Goal: Task Accomplishment & Management: Complete application form

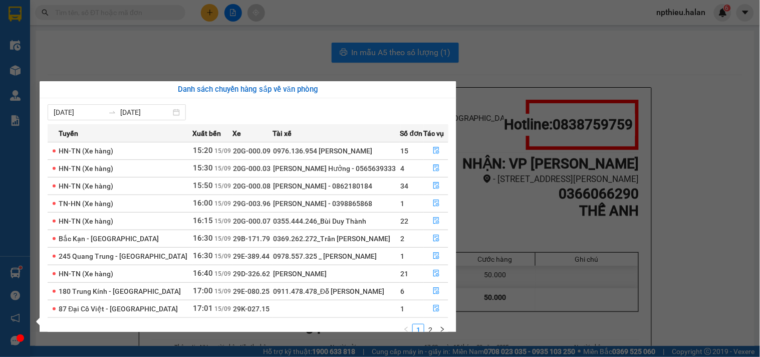
click at [134, 56] on section "Kết quả tìm kiếm ( 14 ) Bộ lọc Mã ĐH Trạng thái Món hàng Thu hộ Tổng cước Chưa …" at bounding box center [380, 178] width 760 height 357
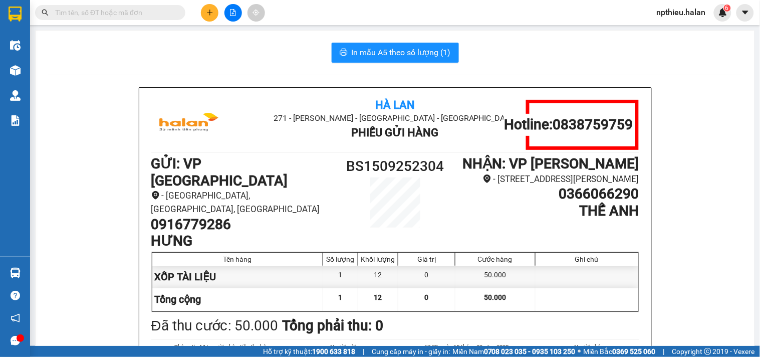
click at [132, 16] on input "text" at bounding box center [114, 12] width 118 height 11
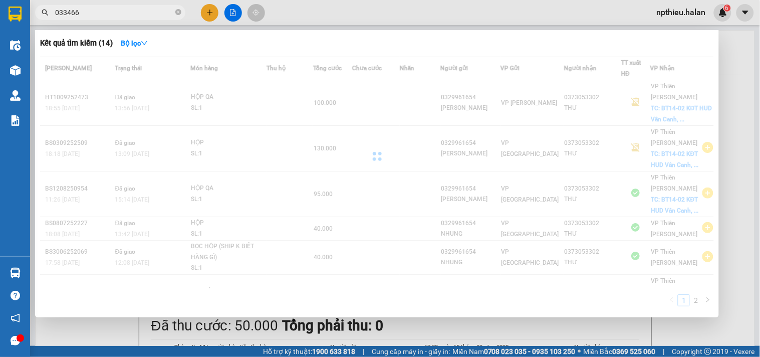
type input "0334669"
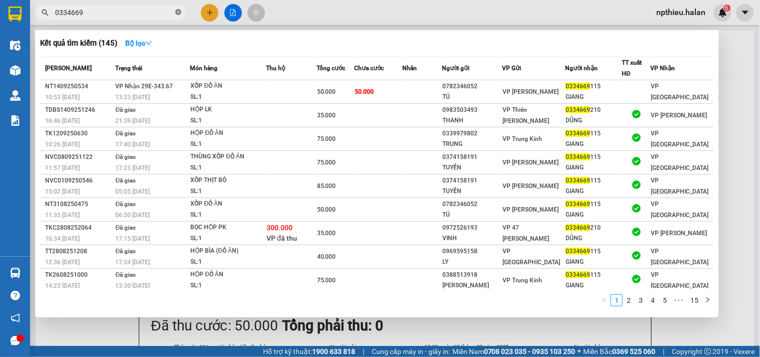
click at [177, 12] on icon "close-circle" at bounding box center [178, 12] width 6 height 6
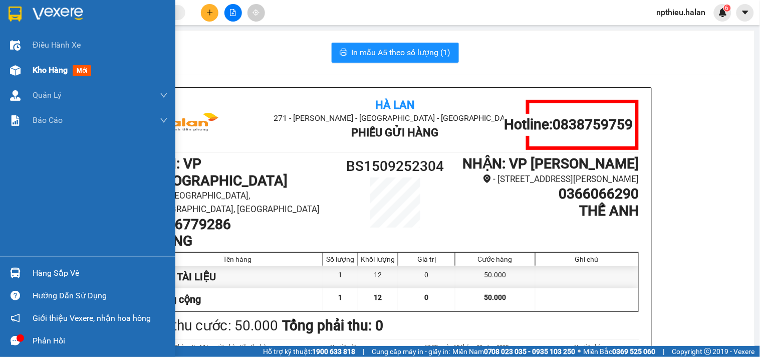
click at [57, 71] on span "Kho hàng" at bounding box center [50, 70] width 35 height 10
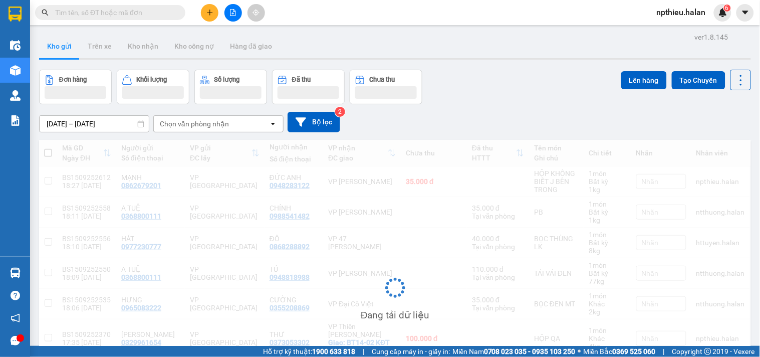
click at [73, 67] on div "ver 1.8.145 Kho gửi Trên xe Kho nhận Kho công nợ Hàng đã giao Đơn hàng Khối lượ…" at bounding box center [395, 242] width 720 height 425
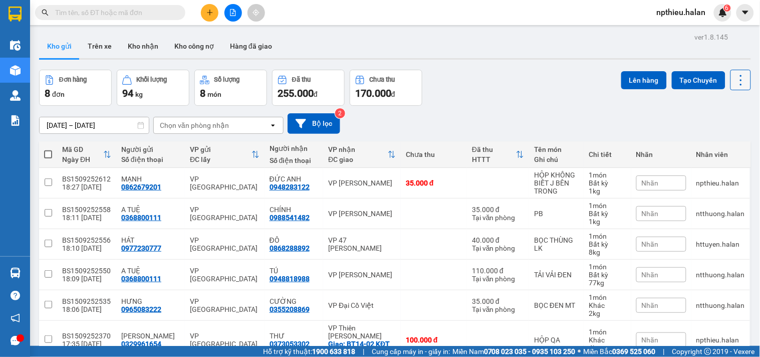
click at [735, 78] on icon at bounding box center [741, 80] width 14 height 14
click at [716, 142] on span "Làm mới" at bounding box center [718, 143] width 28 height 10
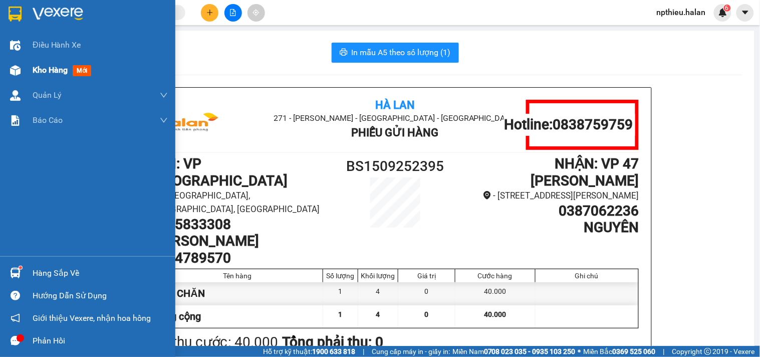
click at [44, 64] on div "Kho hàng mới" at bounding box center [64, 70] width 63 height 13
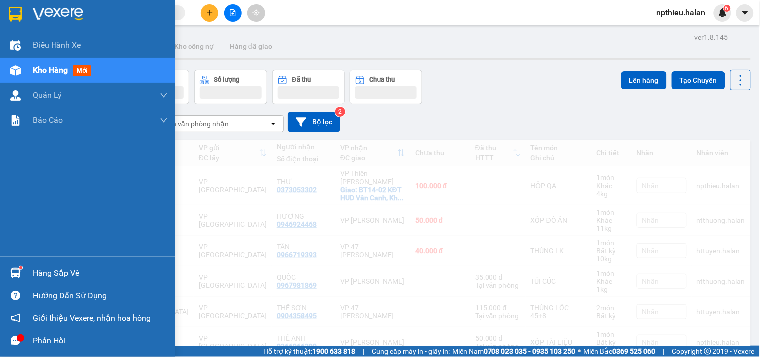
drag, startPoint x: 38, startPoint y: 264, endPoint x: 44, endPoint y: 262, distance: 6.3
click at [40, 264] on div "Hàng sắp về" at bounding box center [87, 272] width 175 height 23
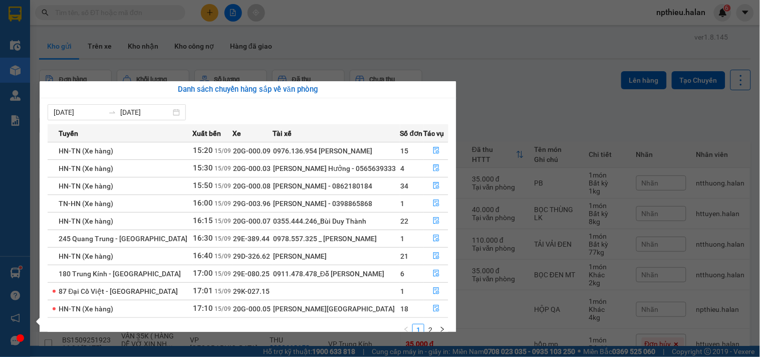
click at [538, 113] on section "Kết quả tìm kiếm ( 6 ) Bộ lọc Mã ĐH Trạng thái Món hàng Thu hộ Tổng cước Chưa c…" at bounding box center [380, 178] width 760 height 357
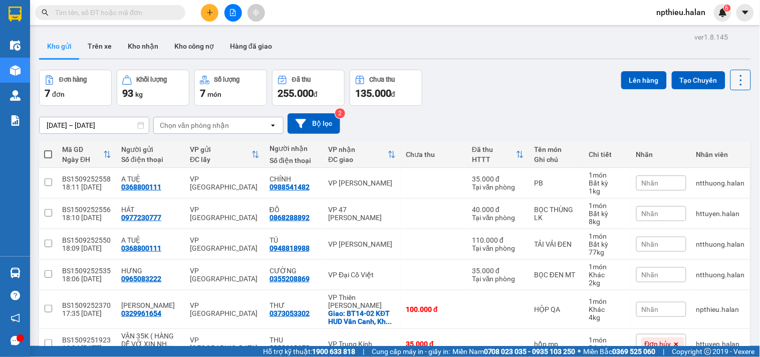
click at [734, 81] on icon at bounding box center [741, 80] width 14 height 14
click at [701, 137] on li "Làm mới" at bounding box center [713, 143] width 75 height 18
click at [734, 79] on icon at bounding box center [741, 80] width 14 height 14
click at [733, 140] on div "Làm mới" at bounding box center [713, 143] width 59 height 10
click at [131, 10] on input "text" at bounding box center [114, 12] width 118 height 11
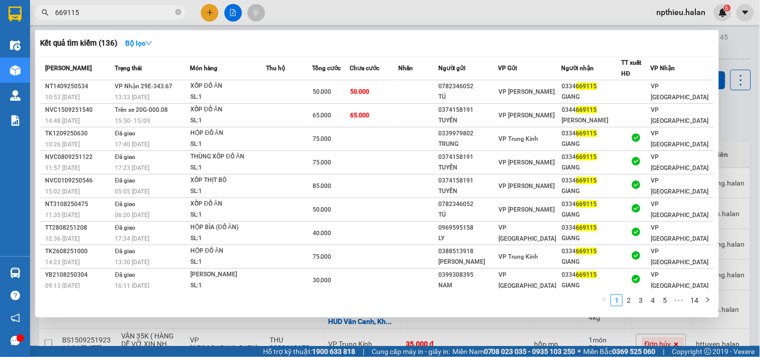
type input "669115"
click at [209, 14] on div at bounding box center [380, 178] width 760 height 357
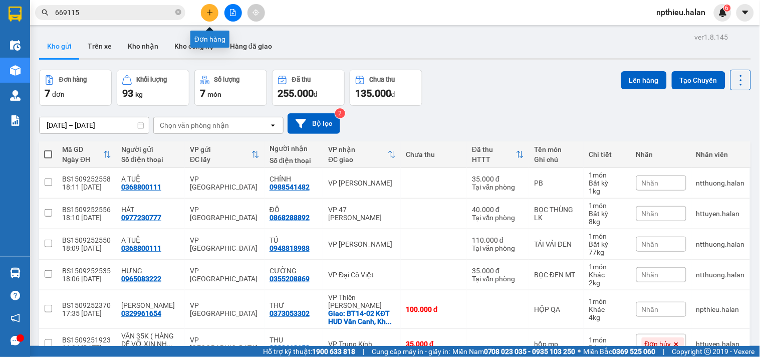
click at [209, 14] on icon "plus" at bounding box center [209, 13] width 1 height 6
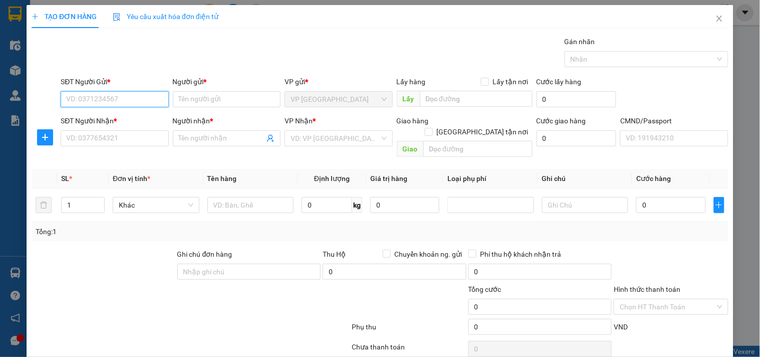
click at [128, 97] on input "SĐT Người Gửi *" at bounding box center [115, 99] width 108 height 16
type input "0862679201"
drag, startPoint x: 122, startPoint y: 112, endPoint x: 141, endPoint y: 138, distance: 31.9
click at [122, 113] on div "0862679201 - MẠNH" at bounding box center [113, 119] width 107 height 16
type input "MẠNH"
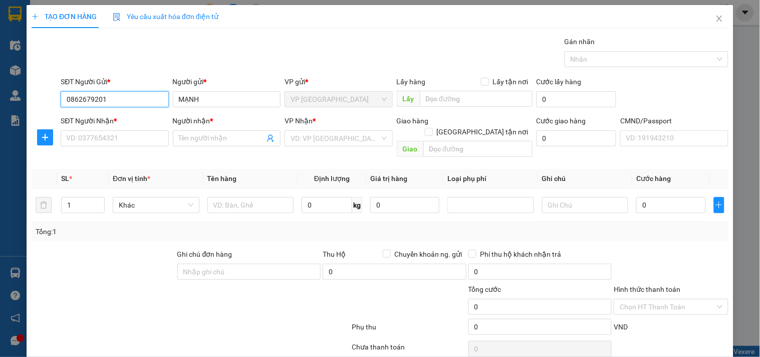
type input "0862679201"
click at [124, 169] on th "Đơn vị tính *" at bounding box center [156, 179] width 95 height 20
click at [127, 139] on input "SĐT Người Nhận *" at bounding box center [115, 138] width 108 height 16
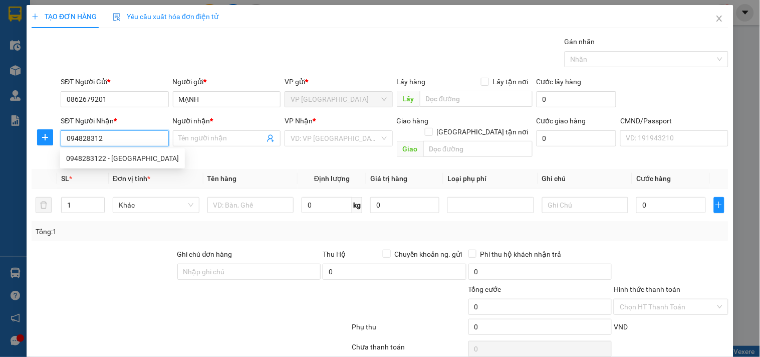
type input "0948283122"
drag, startPoint x: 114, startPoint y: 153, endPoint x: 190, endPoint y: 174, distance: 79.6
click at [116, 153] on div "0948283122 - ĐỨC ANH" at bounding box center [122, 158] width 113 height 11
type input "ĐỨC ANH"
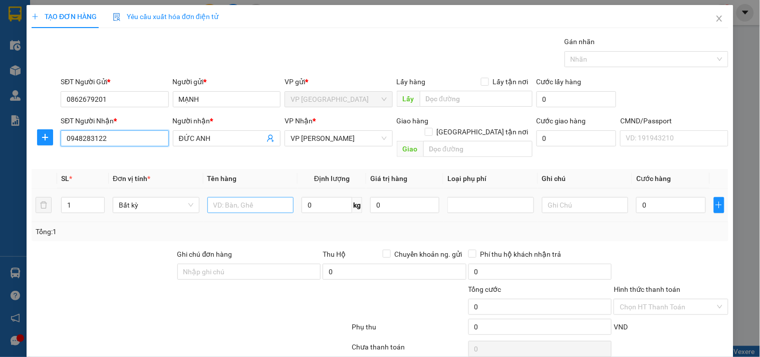
type input "0948283122"
click at [210, 197] on input "text" at bounding box center [250, 205] width 87 height 16
type input "HỘP KHÔNG BIẾT J BÊN TRONG"
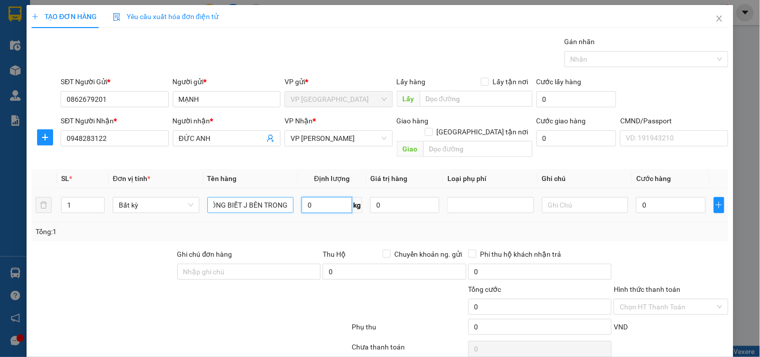
scroll to position [0, 0]
type input "1"
type input "35.000"
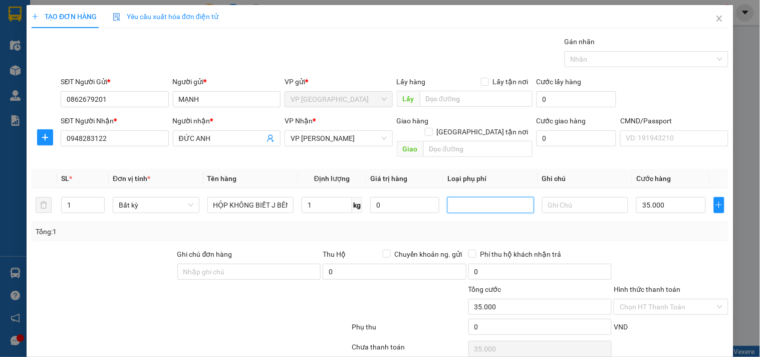
scroll to position [34, 0]
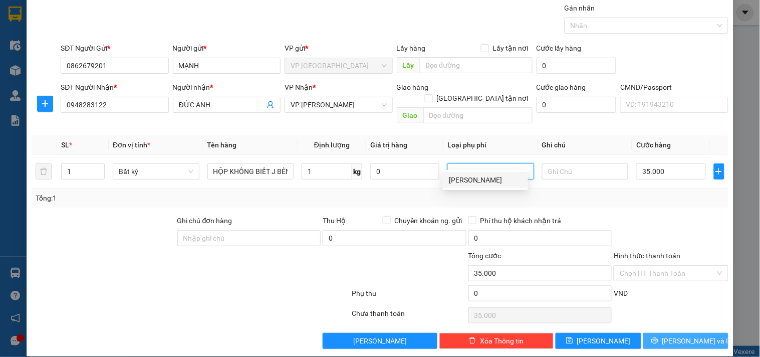
click at [658, 337] on icon "printer" at bounding box center [654, 340] width 7 height 7
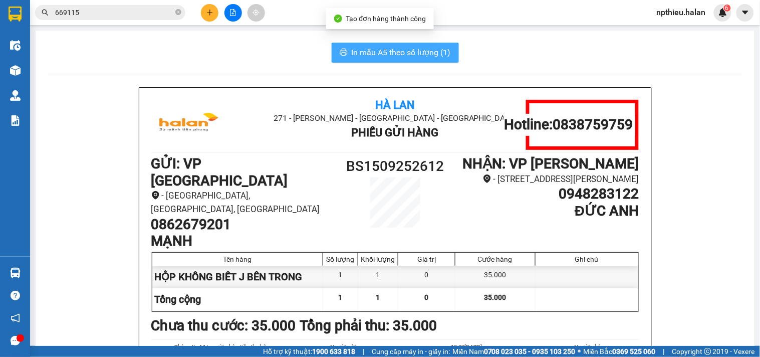
click at [413, 51] on span "In mẫu A5 theo số lượng (1)" at bounding box center [401, 52] width 99 height 13
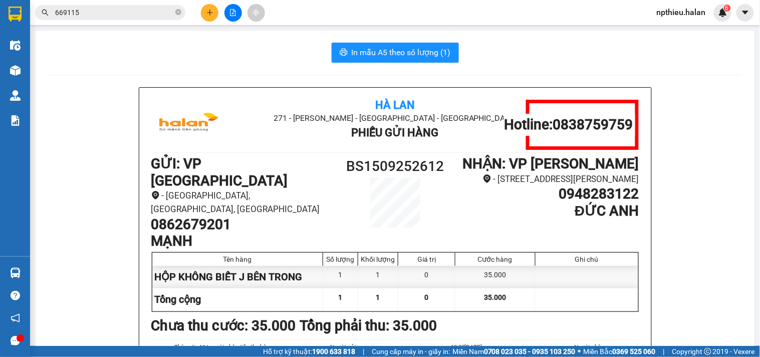
scroll to position [167, 0]
